Goal: Task Accomplishment & Management: Use online tool/utility

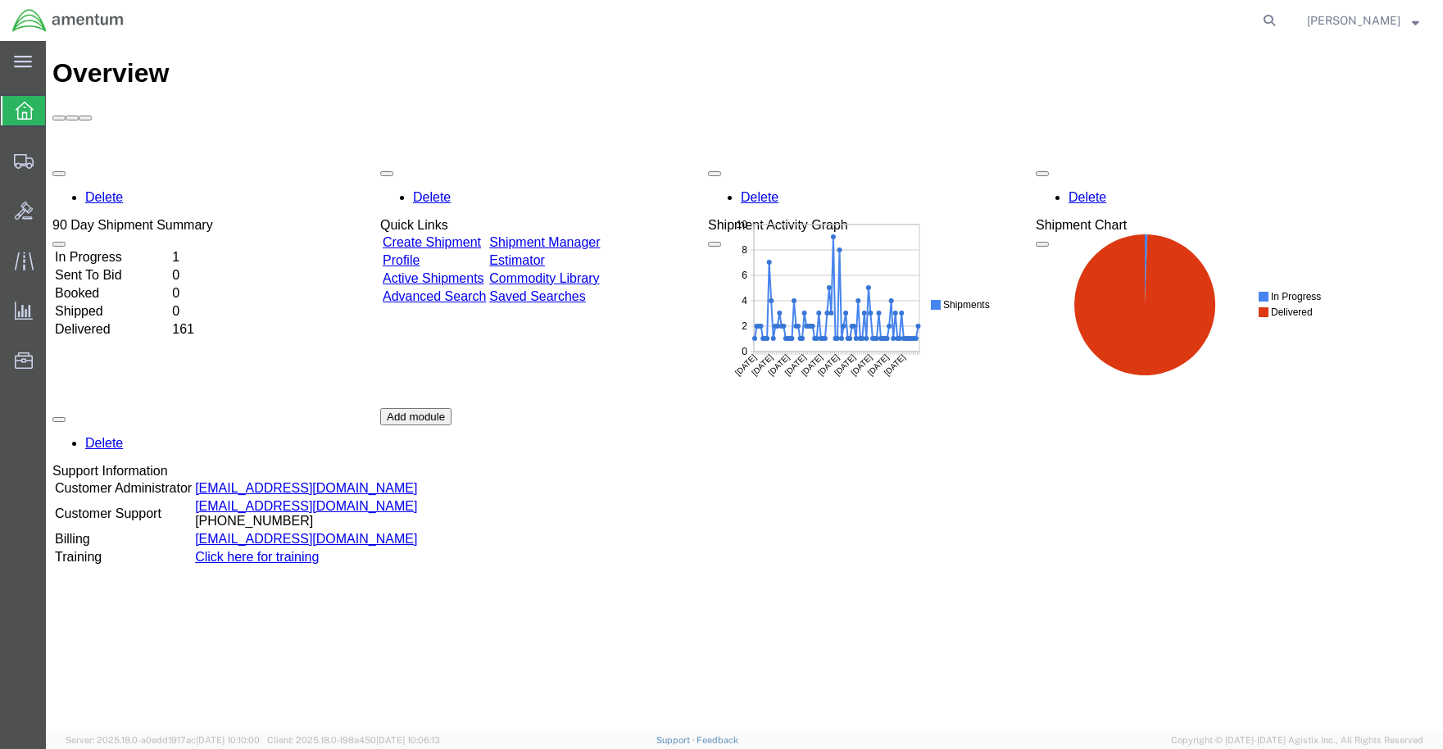
click at [25, 102] on icon at bounding box center [25, 111] width 18 height 18
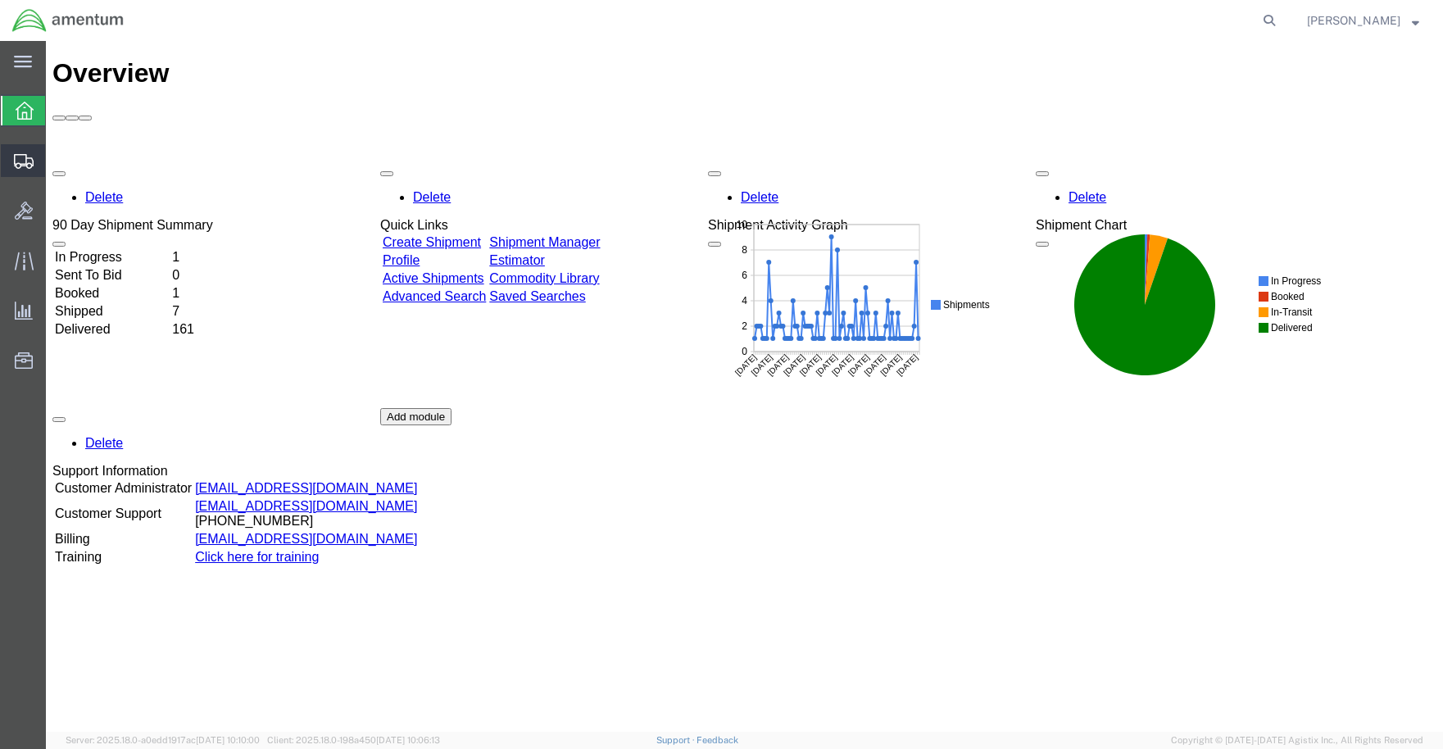
click at [24, 155] on icon at bounding box center [24, 161] width 20 height 15
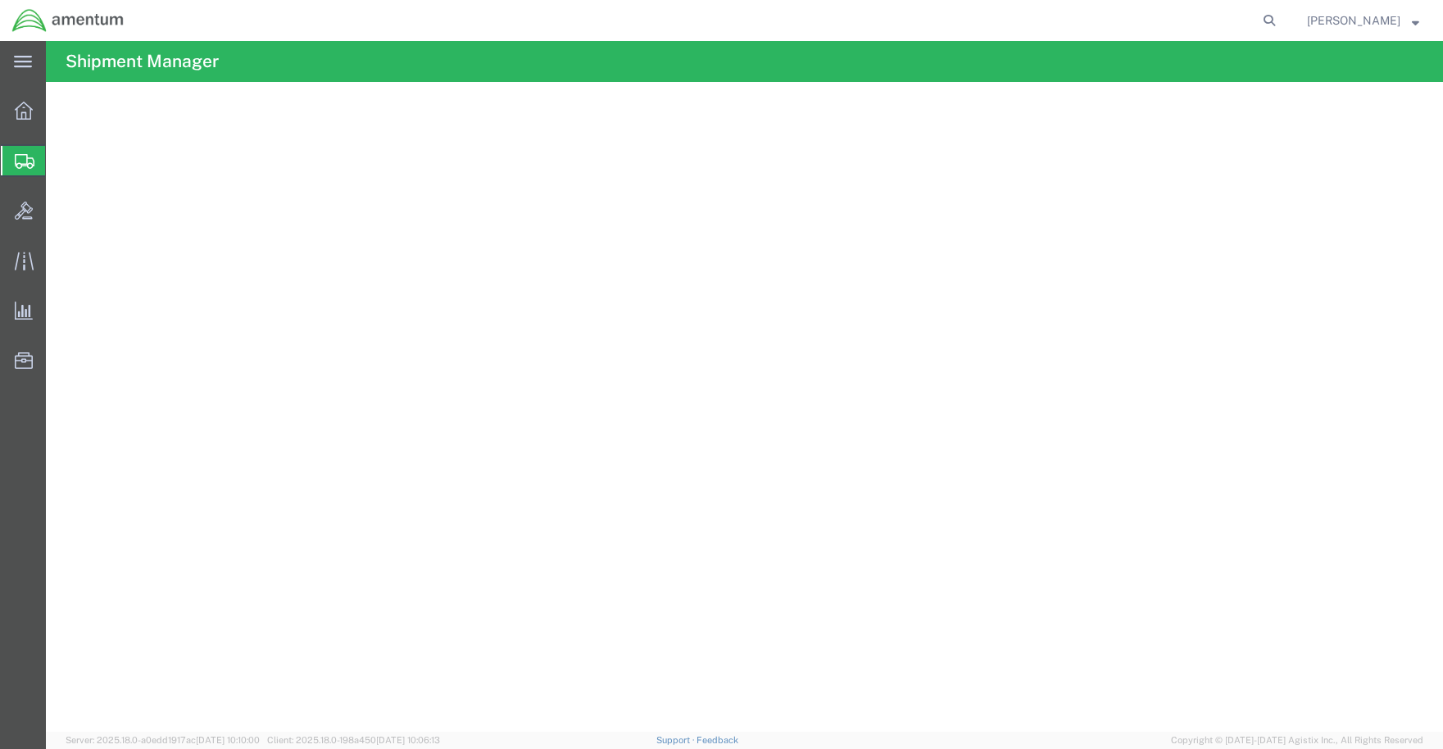
click at [0, 0] on span "Shipment Manager" at bounding box center [0, 0] width 0 height 0
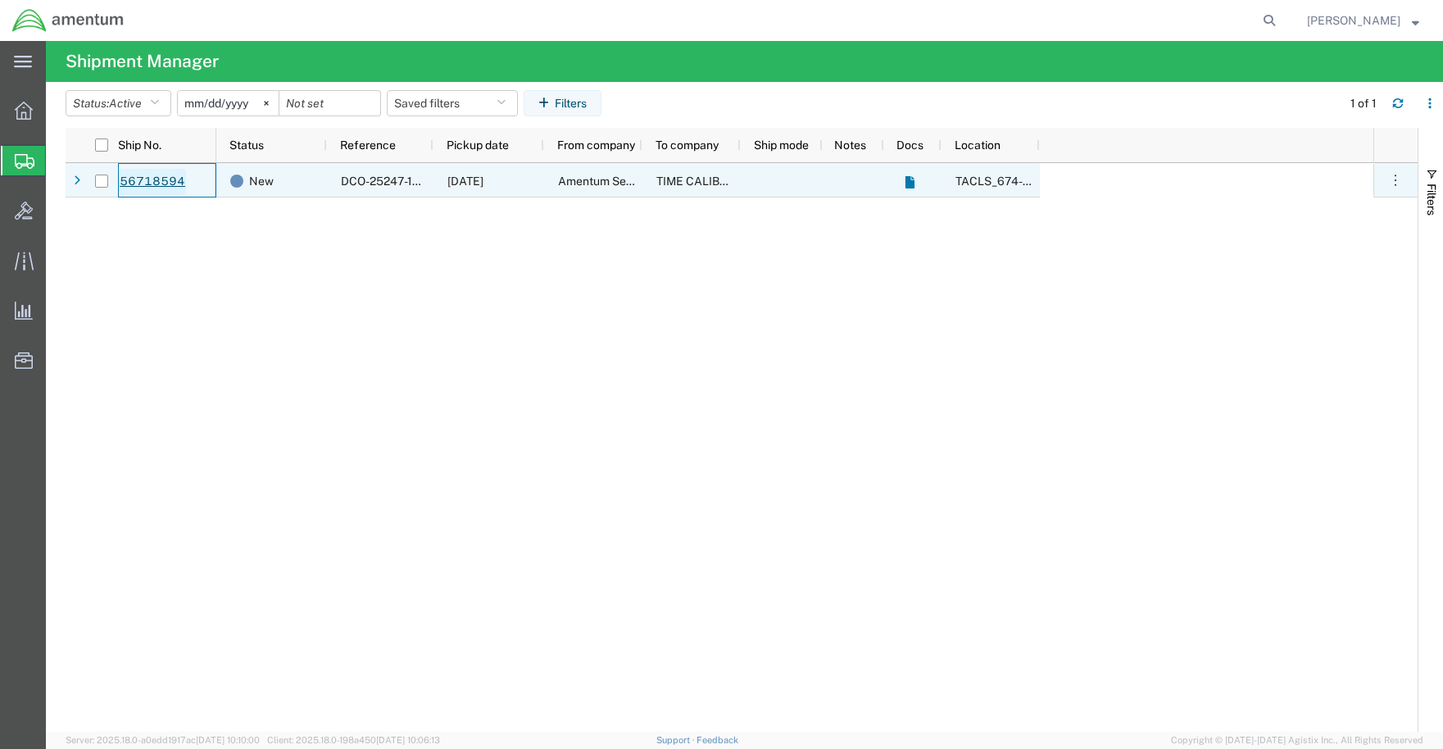
click at [148, 176] on link "56718594" at bounding box center [152, 182] width 67 height 26
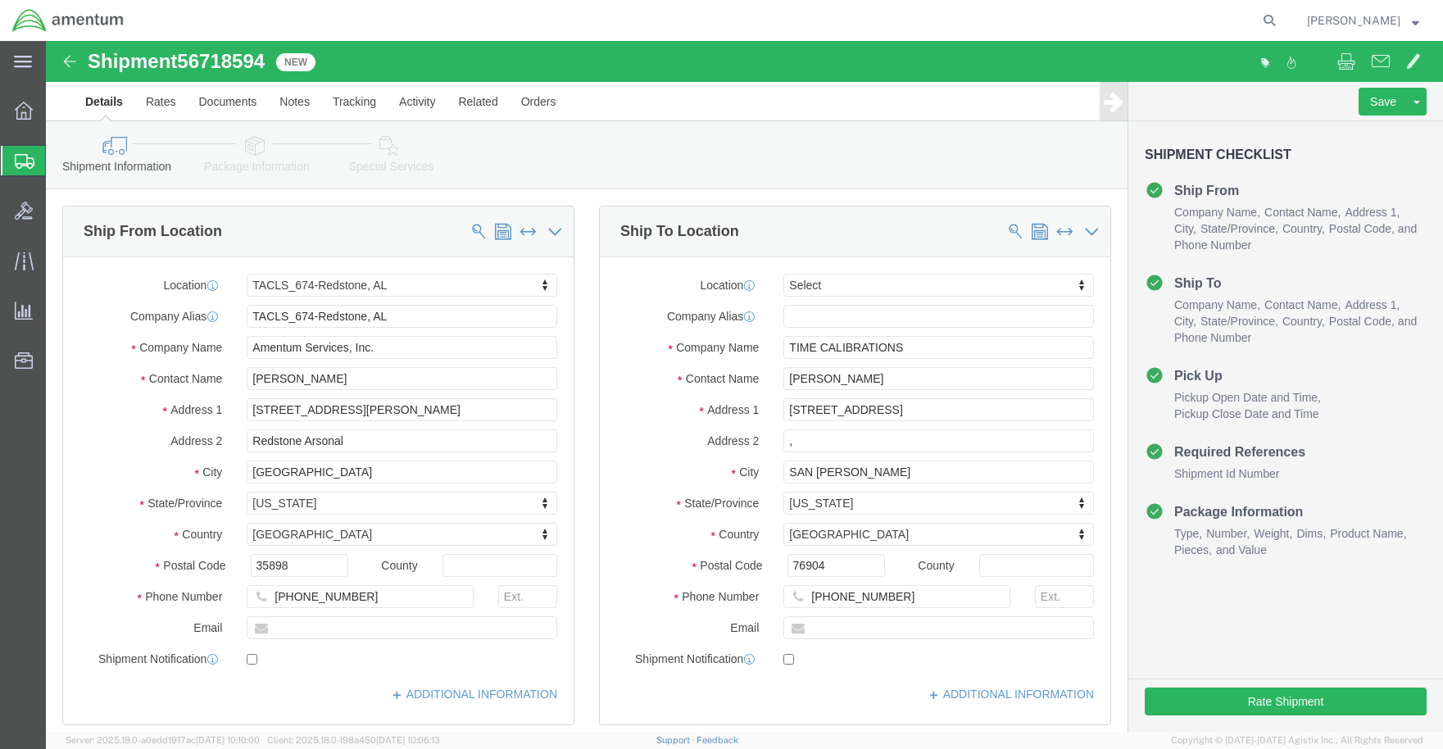
select select "42736"
select select
click input ","
click label "Address 1"
click button "Rate Shipment"
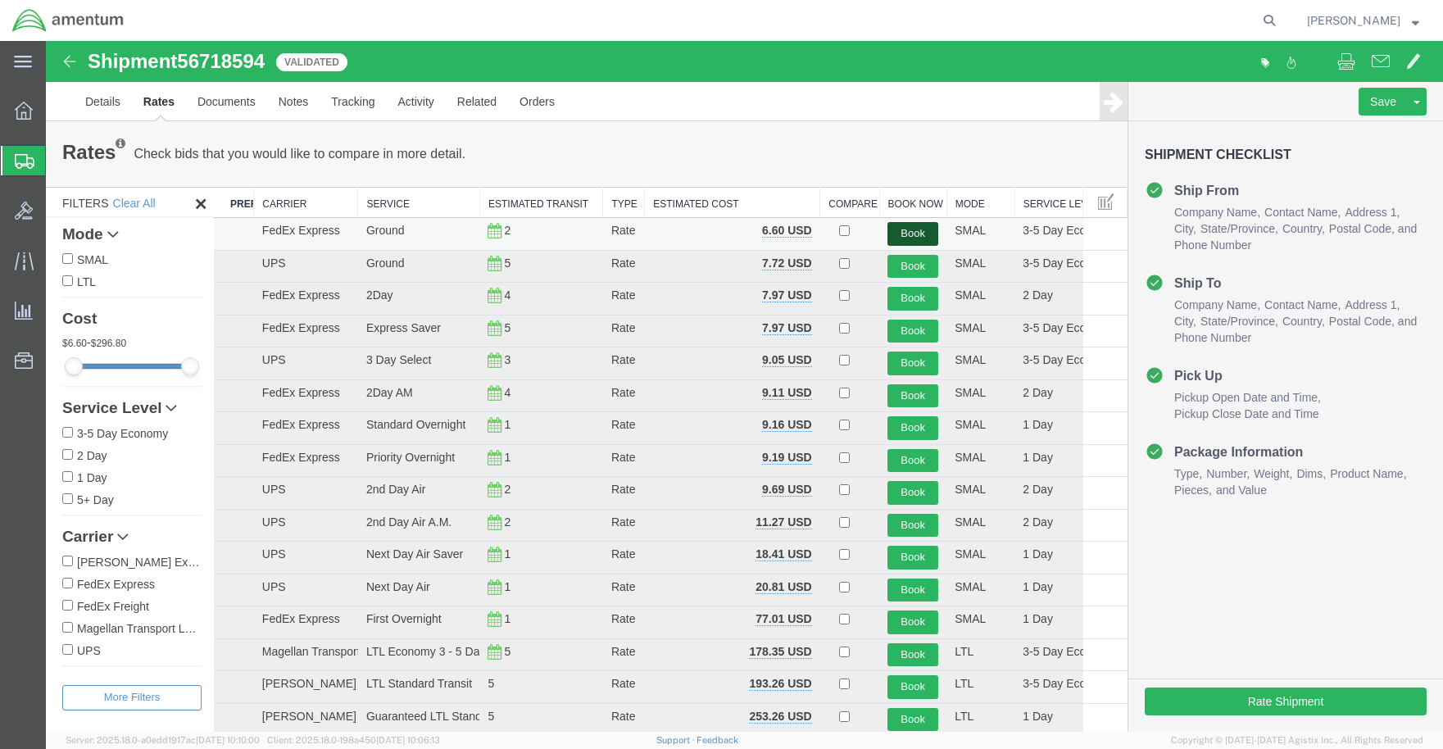
click at [911, 230] on button "Book" at bounding box center [913, 234] width 51 height 24
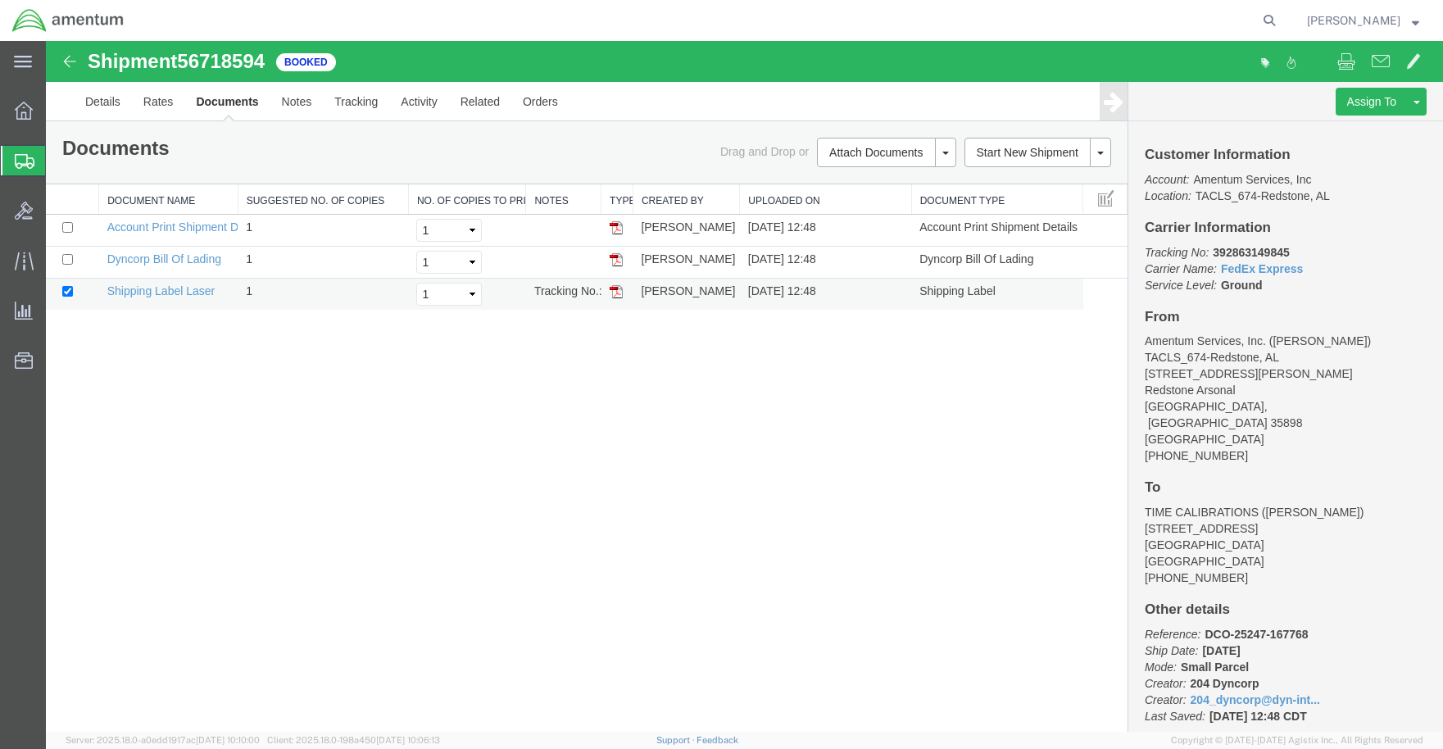
click at [613, 295] on img at bounding box center [616, 291] width 13 height 13
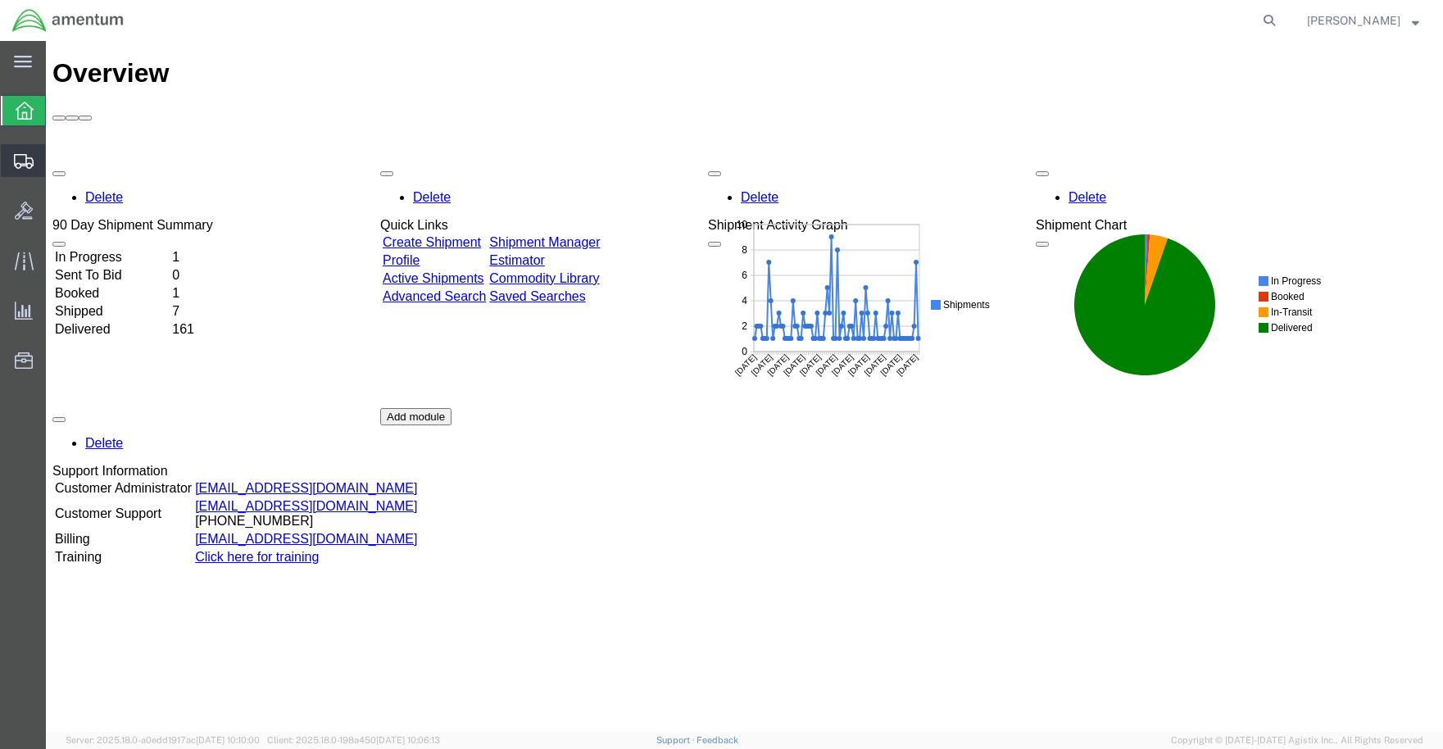
click at [57, 158] on span "Shipments" at bounding box center [50, 160] width 11 height 33
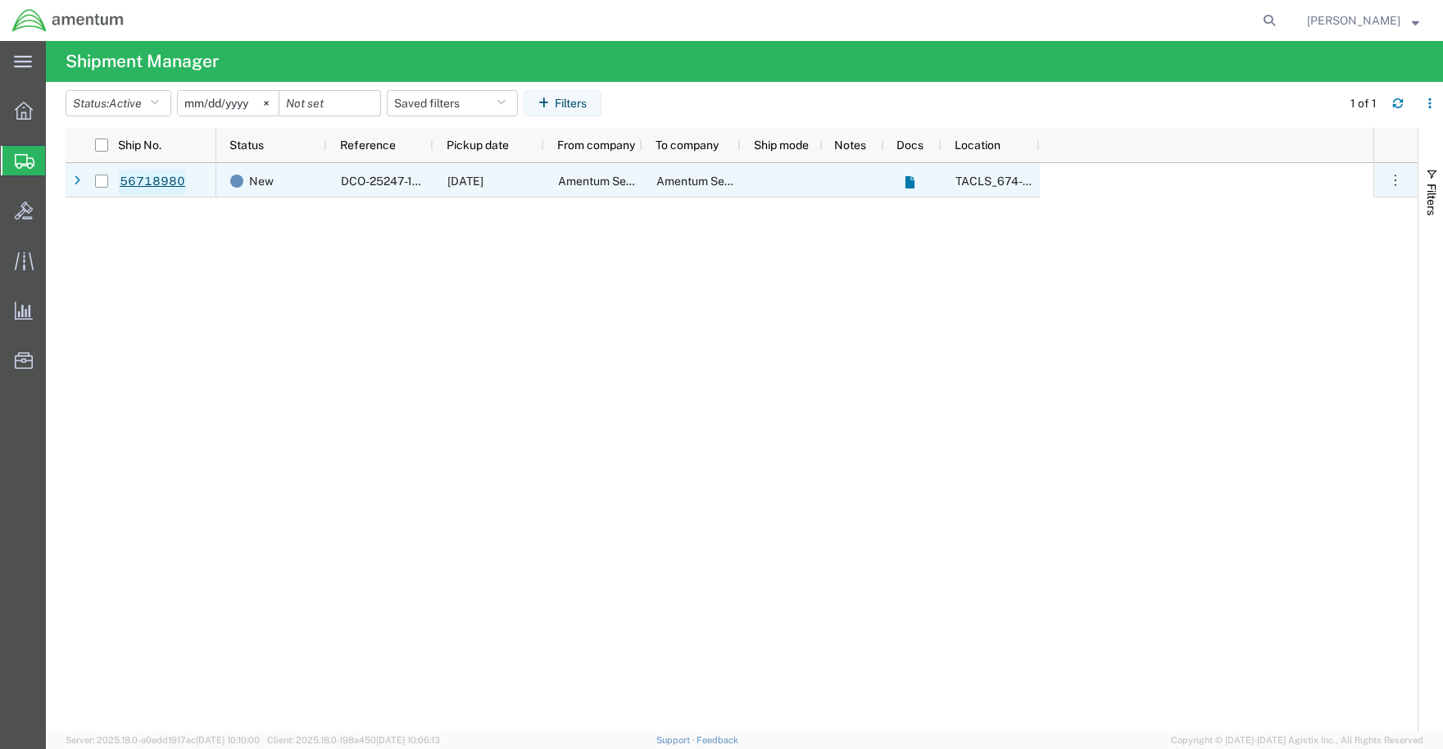
click at [176, 177] on link "56718980" at bounding box center [152, 182] width 67 height 26
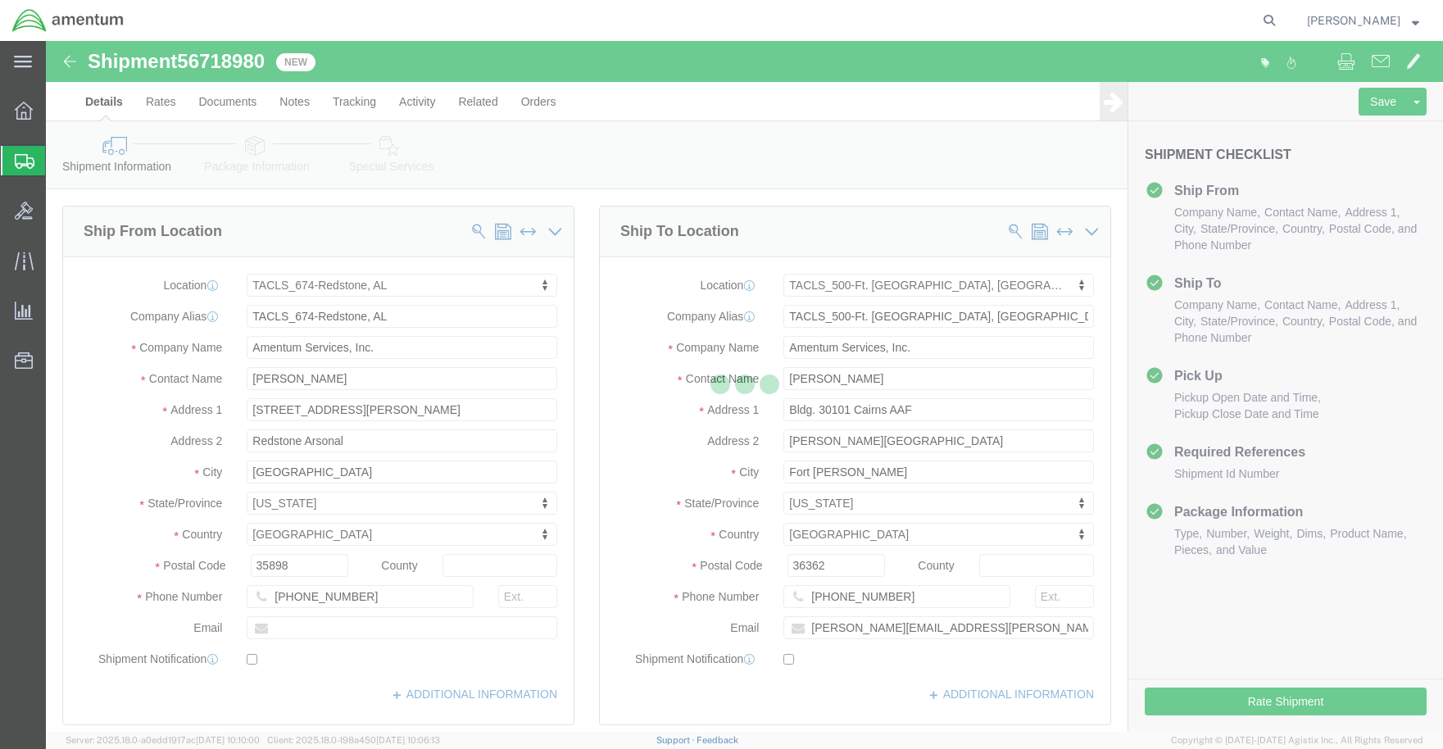
select select "42736"
select select "42684"
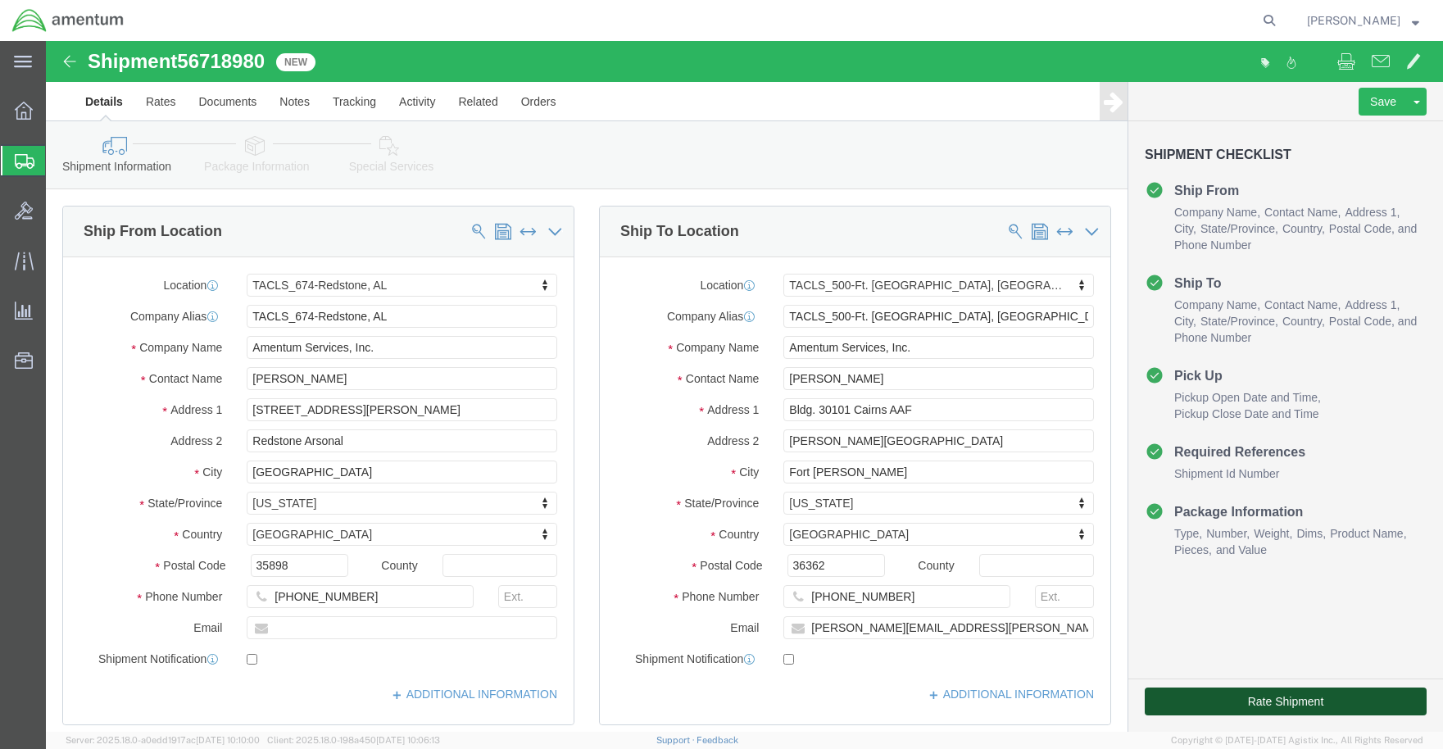
click button "Rate Shipment"
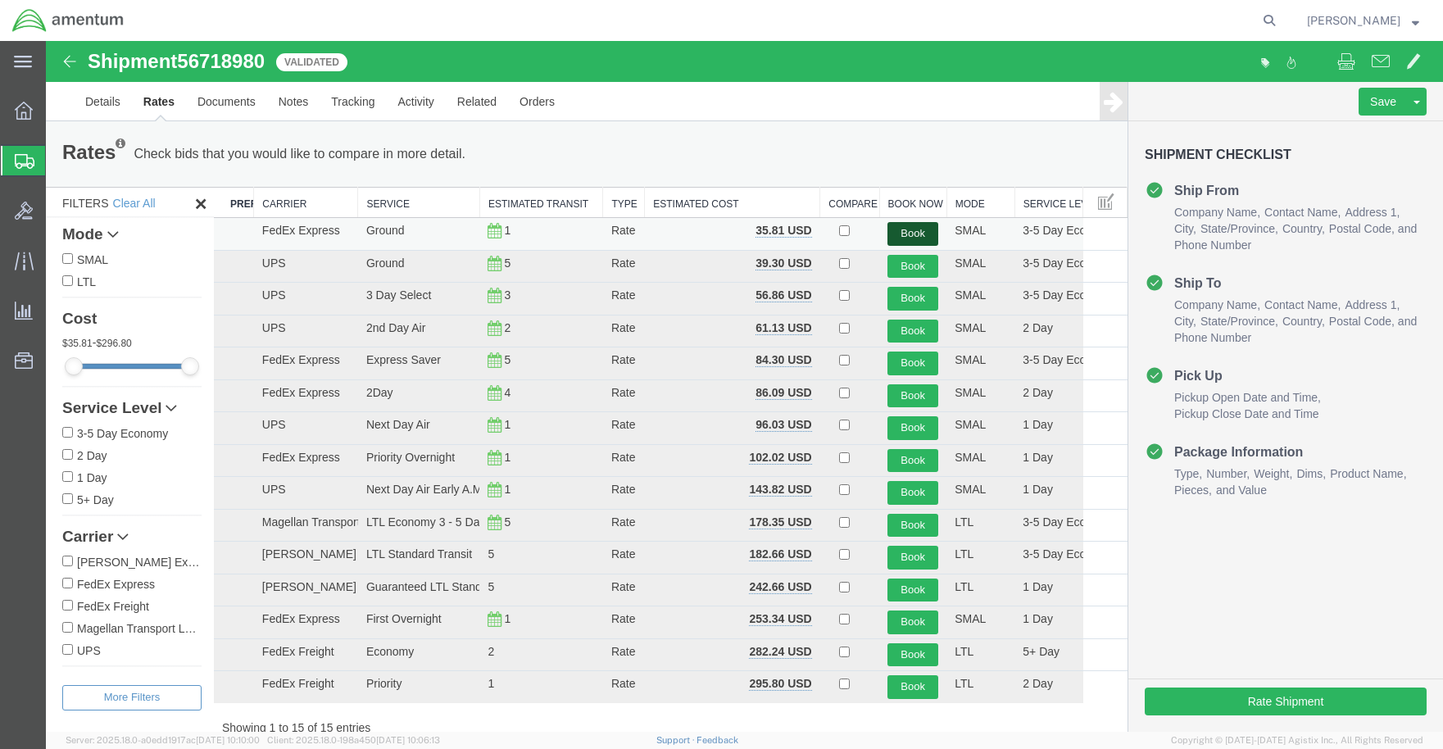
click at [903, 234] on button "Book" at bounding box center [913, 234] width 51 height 24
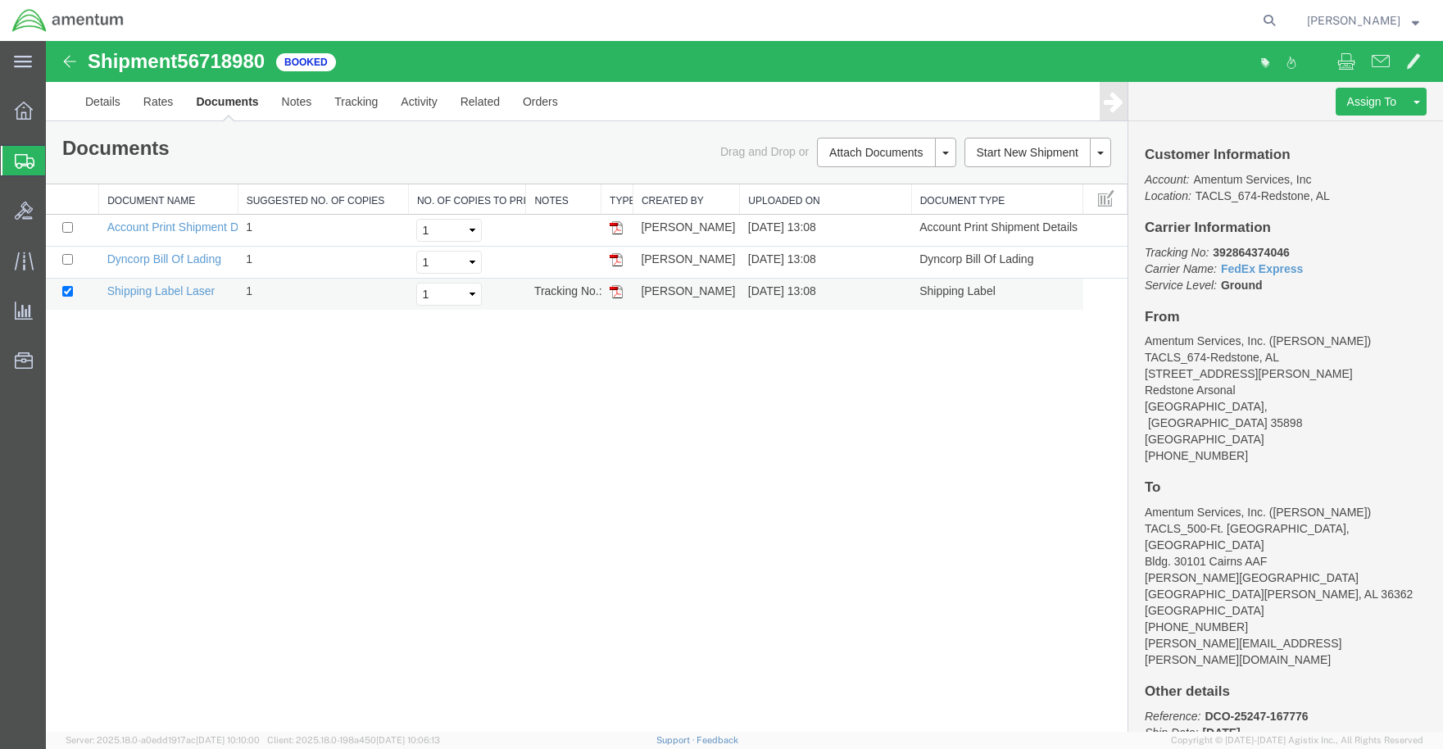
click at [616, 294] on img at bounding box center [616, 291] width 13 height 13
